Goal: Information Seeking & Learning: Learn about a topic

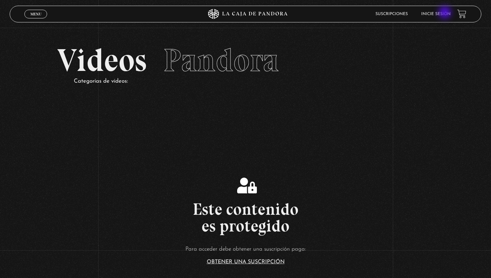
click at [445, 13] on link "Inicie sesión" at bounding box center [435, 14] width 29 height 4
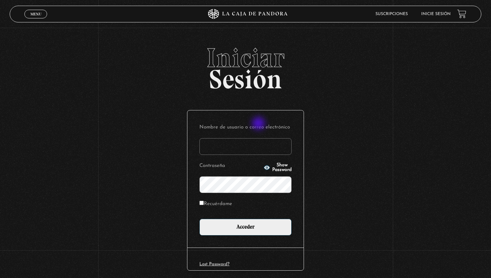
type input "kathycarescr@gmail.com"
click at [272, 167] on span "Show Password" at bounding box center [281, 167] width 19 height 9
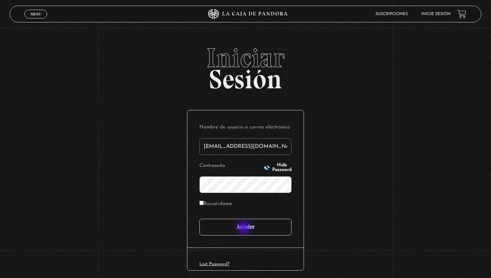
click at [244, 228] on input "Acceder" at bounding box center [245, 226] width 92 height 17
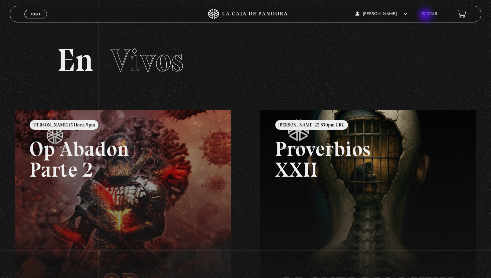
click at [426, 16] on link "Buscar" at bounding box center [429, 14] width 16 height 4
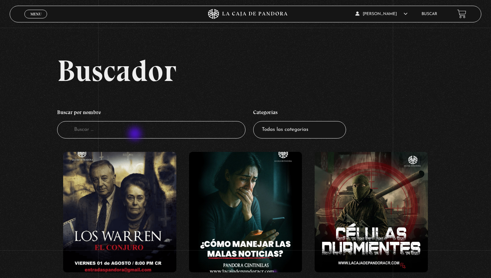
click at [136, 134] on input "Buscador" at bounding box center [151, 130] width 188 height 18
type input "ufo"
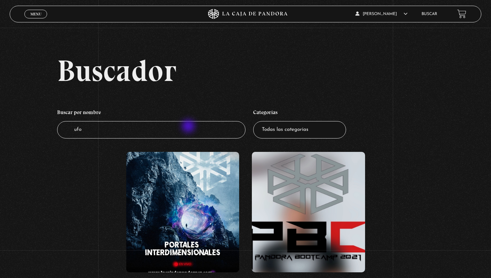
click at [189, 127] on input "ufo" at bounding box center [151, 130] width 188 height 18
type input "u"
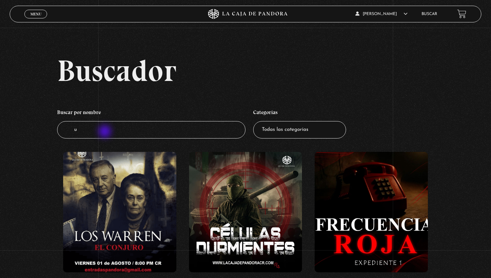
click at [106, 132] on input "u" at bounding box center [151, 130] width 188 height 18
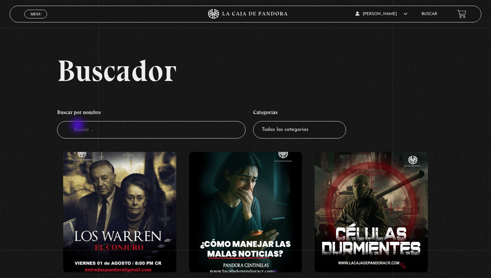
click at [78, 126] on input "Buscador" at bounding box center [151, 130] width 188 height 18
type input "ovnis"
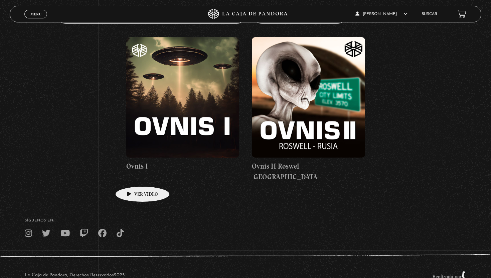
scroll to position [124, 0]
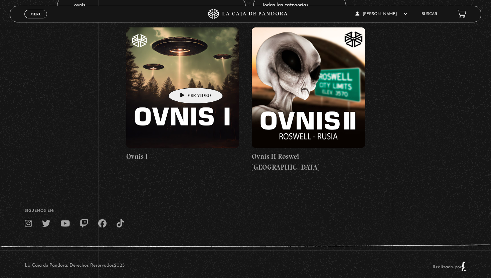
click at [185, 77] on figure at bounding box center [182, 87] width 113 height 120
